Goal: Navigation & Orientation: Find specific page/section

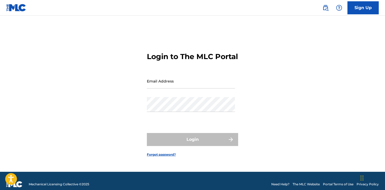
type input "[EMAIL_ADDRESS][DOMAIN_NAME]"
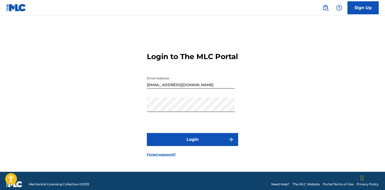
click at [173, 142] on div "Login" at bounding box center [192, 139] width 91 height 13
click at [173, 142] on button "Login" at bounding box center [192, 139] width 91 height 13
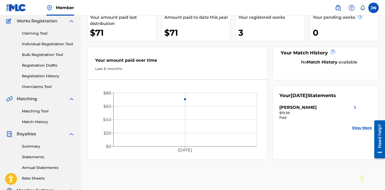
scroll to position [52, 0]
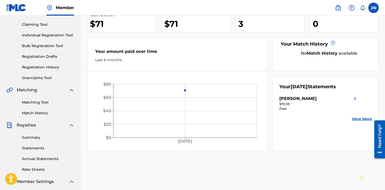
click at [352, 119] on link "View More" at bounding box center [362, 119] width 20 height 5
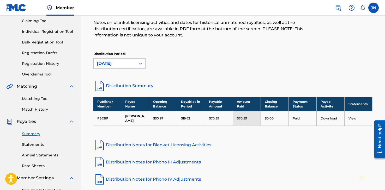
scroll to position [26, 0]
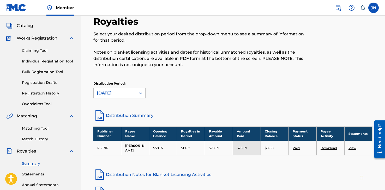
click at [23, 29] on span "Catalog" at bounding box center [25, 26] width 16 height 6
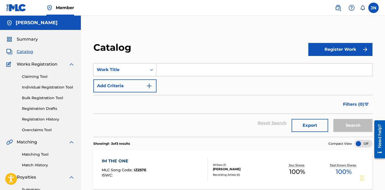
click at [46, 156] on link "Matching Tool" at bounding box center [48, 154] width 53 height 5
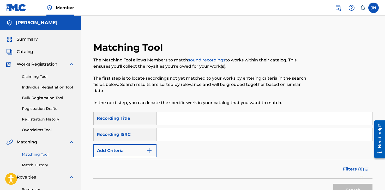
click at [42, 77] on link "Claiming Tool" at bounding box center [48, 76] width 53 height 5
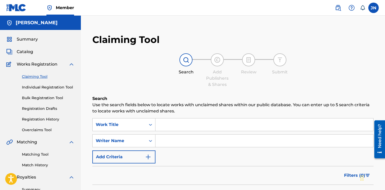
click at [45, 88] on link "Individual Registration Tool" at bounding box center [48, 87] width 53 height 5
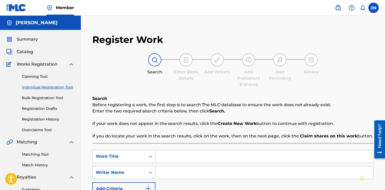
click at [32, 51] on span "Catalog" at bounding box center [25, 52] width 16 height 6
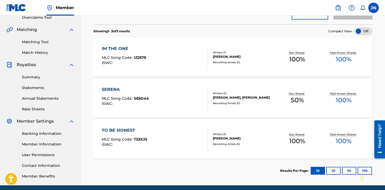
scroll to position [130, 0]
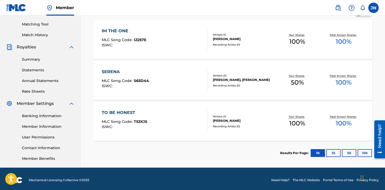
click at [202, 121] on div "TO BE HONEST MLC Song Code : T53XJ5 ISWC :" at bounding box center [155, 121] width 106 height 23
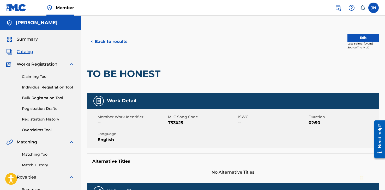
click at [32, 37] on span "Summary" at bounding box center [27, 39] width 21 height 6
